Goal: Book appointment/travel/reservation

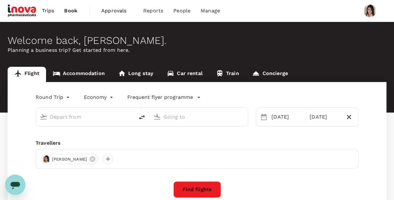
type input "Kuala Lumpur Intl ([GEOGRAPHIC_DATA])"
type input "Penang Intl (PEN)"
type input "Kuala Lumpur Intl ([GEOGRAPHIC_DATA])"
type input "Penang Intl (PEN)"
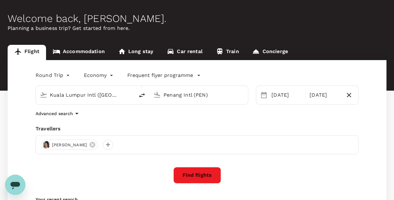
scroll to position [32, 0]
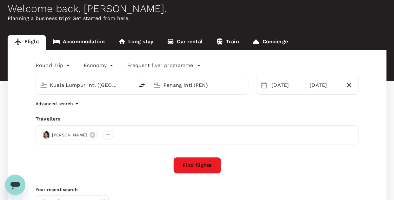
click at [17, 182] on icon "Open messaging window" at bounding box center [15, 186] width 10 height 8
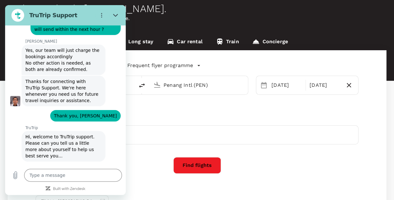
scroll to position [1011, 0]
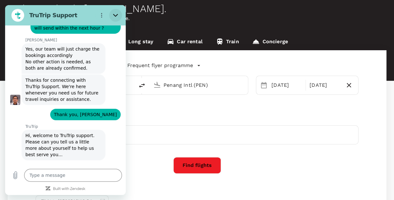
click at [116, 14] on icon "Close" at bounding box center [115, 15] width 5 height 5
type textarea "x"
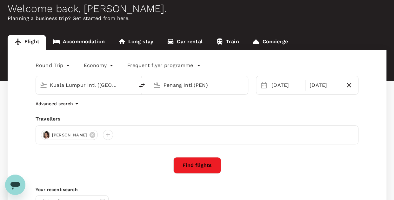
click at [90, 43] on link "Accommodation" at bounding box center [78, 42] width 65 height 15
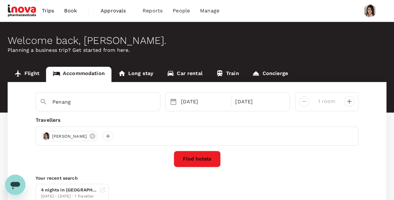
type input "Bayan Lepas"
click at [197, 104] on div "[DATE]" at bounding box center [204, 101] width 52 height 13
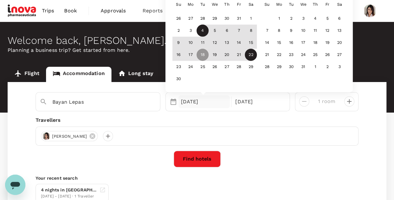
click at [205, 33] on div "4" at bounding box center [203, 31] width 12 height 12
click at [247, 31] on div "8" at bounding box center [251, 31] width 12 height 12
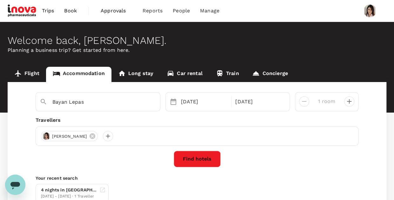
click at [261, 136] on div "[PERSON_NAME]" at bounding box center [197, 135] width 323 height 19
click at [194, 158] on button "Find hotels" at bounding box center [197, 159] width 47 height 17
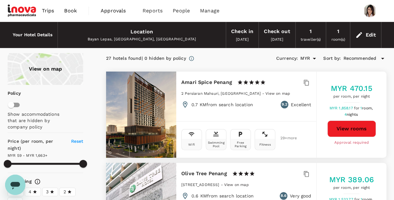
type input "1662.09"
